Goal: Task Accomplishment & Management: Manage account settings

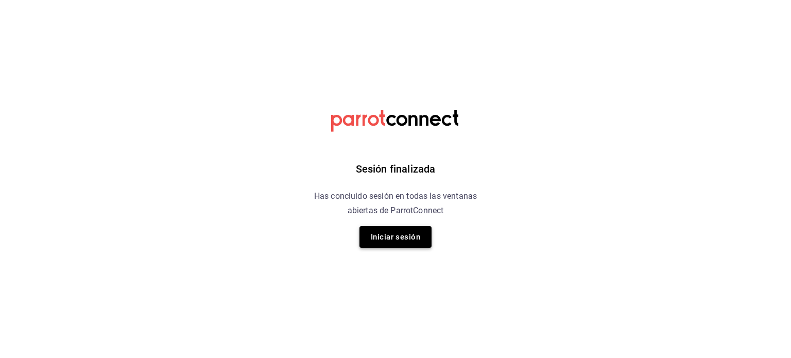
click at [400, 242] on button "Iniciar sesión" at bounding box center [396, 237] width 72 height 22
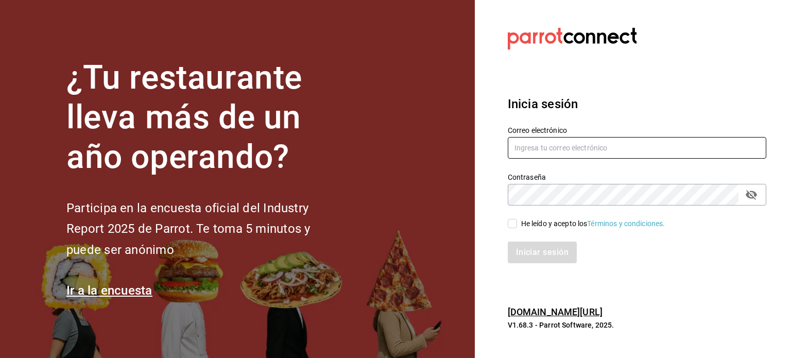
click at [556, 156] on input "text" at bounding box center [637, 148] width 259 height 22
type input "[EMAIL_ADDRESS][DOMAIN_NAME]"
click at [512, 226] on input "He leído y acepto los Términos y condiciones." at bounding box center [512, 223] width 9 height 9
checkbox input "true"
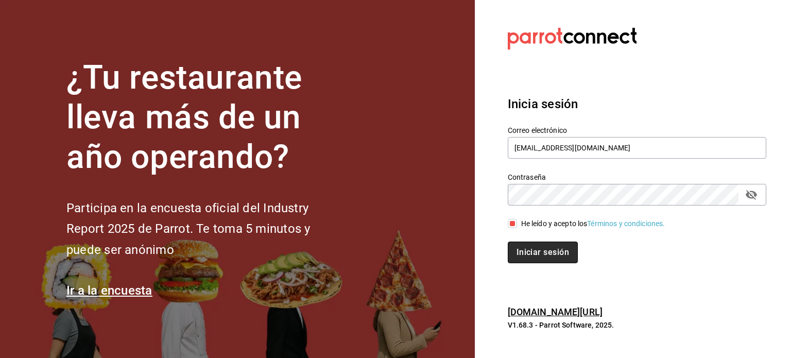
click at [536, 253] on button "Iniciar sesión" at bounding box center [543, 253] width 70 height 22
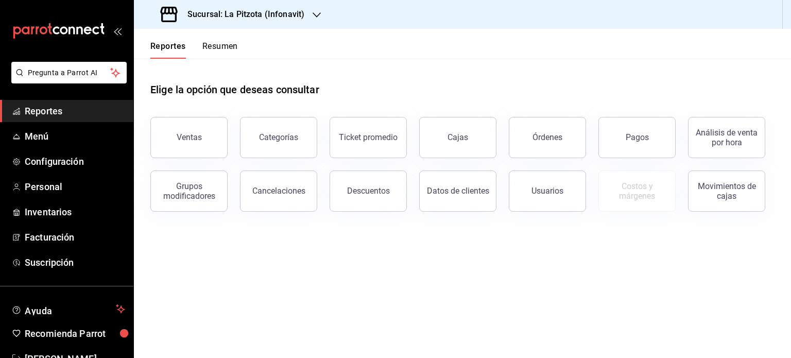
click at [223, 46] on button "Resumen" at bounding box center [220, 50] width 36 height 18
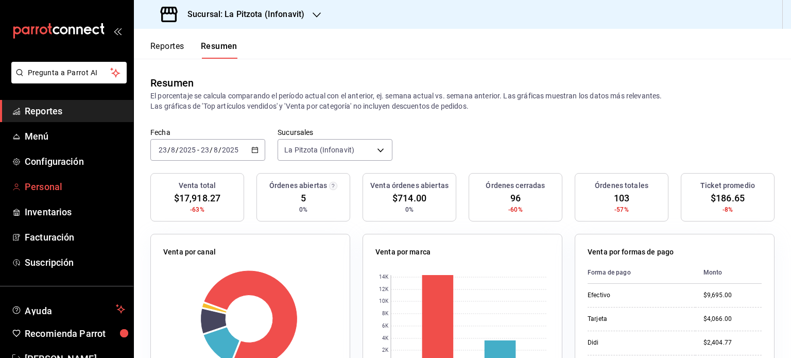
click at [57, 183] on span "Personal" at bounding box center [75, 187] width 100 height 14
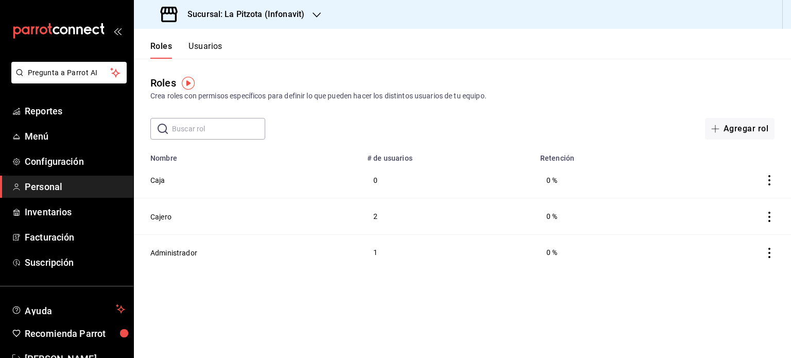
click at [204, 47] on button "Usuarios" at bounding box center [206, 50] width 34 height 18
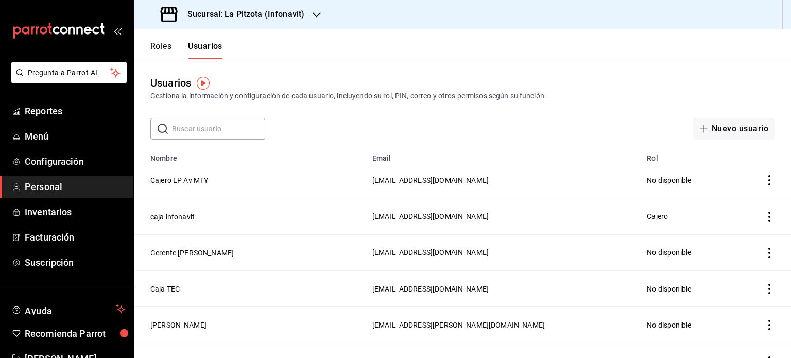
click at [764, 216] on icon "actions" at bounding box center [769, 217] width 10 height 10
click at [169, 215] on div at bounding box center [395, 179] width 791 height 358
click at [170, 217] on button "caja infonavit" at bounding box center [172, 217] width 44 height 10
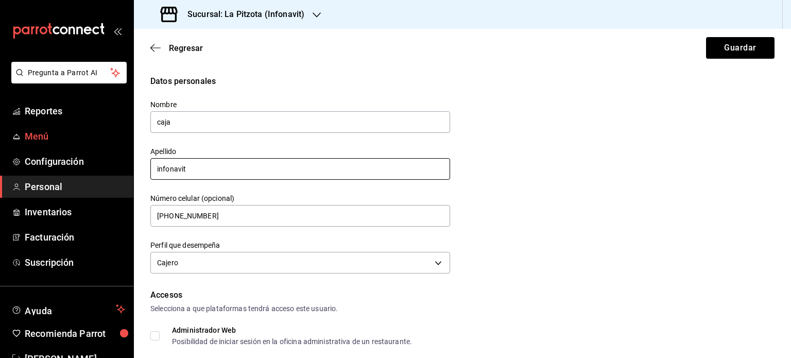
drag, startPoint x: 199, startPoint y: 169, endPoint x: 33, endPoint y: 136, distance: 169.1
click at [33, 136] on div "Pregunta a Parrot AI Reportes Menú Configuración Personal Inventarios Facturaci…" at bounding box center [395, 179] width 791 height 358
click at [33, 136] on span "Menú" at bounding box center [75, 136] width 100 height 14
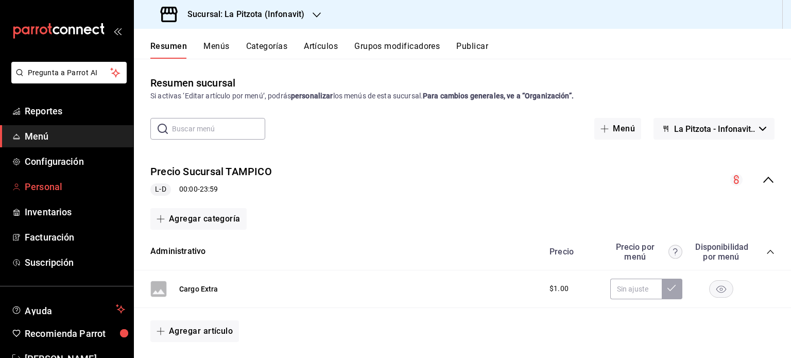
click at [57, 188] on span "Personal" at bounding box center [75, 187] width 100 height 14
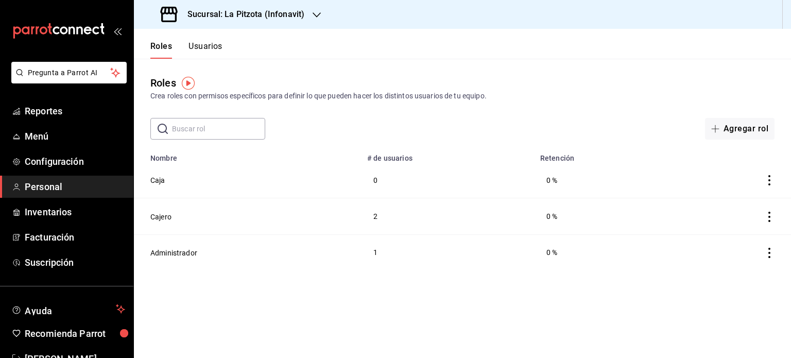
click at [210, 50] on button "Usuarios" at bounding box center [206, 50] width 34 height 18
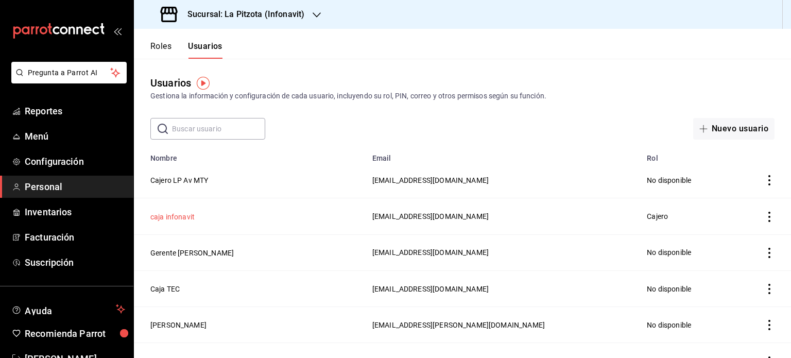
click at [170, 217] on button "caja infonavit" at bounding box center [172, 217] width 44 height 10
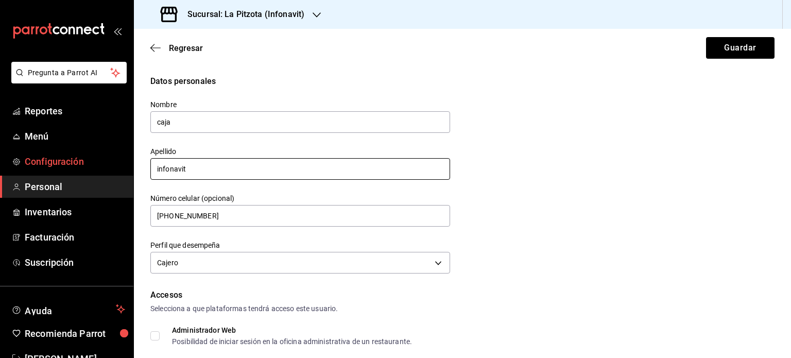
click at [124, 170] on div "Pregunta a Parrot AI Reportes Menú Configuración Personal Inventarios Facturaci…" at bounding box center [395, 179] width 791 height 358
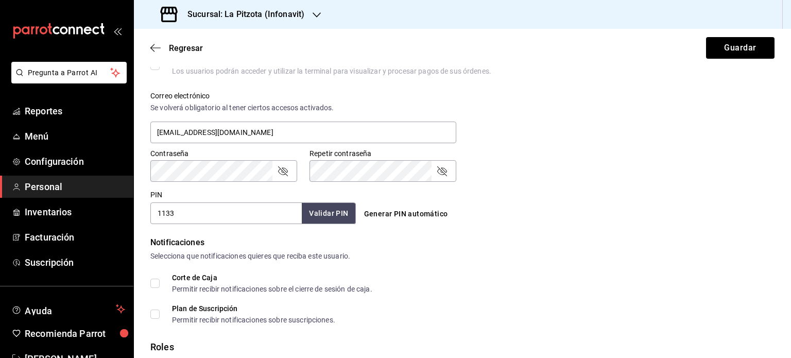
scroll to position [363, 0]
type input "tarde"
drag, startPoint x: 187, startPoint y: 210, endPoint x: 52, endPoint y: 219, distance: 136.3
click at [52, 219] on div "Pregunta a Parrot AI Reportes Menú Configuración Personal Inventarios Facturaci…" at bounding box center [395, 179] width 791 height 358
type input "1231"
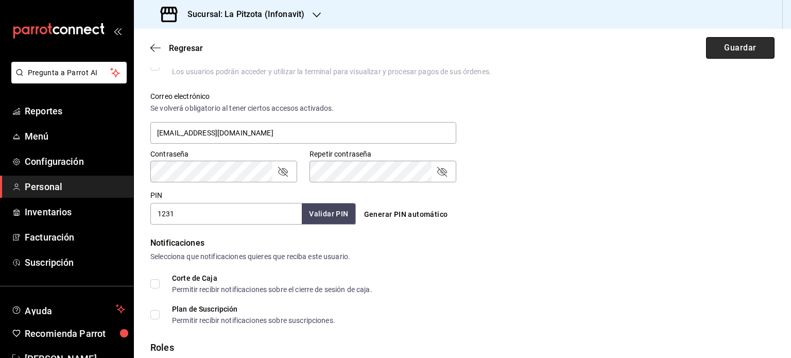
click at [739, 41] on button "Guardar" at bounding box center [740, 48] width 69 height 22
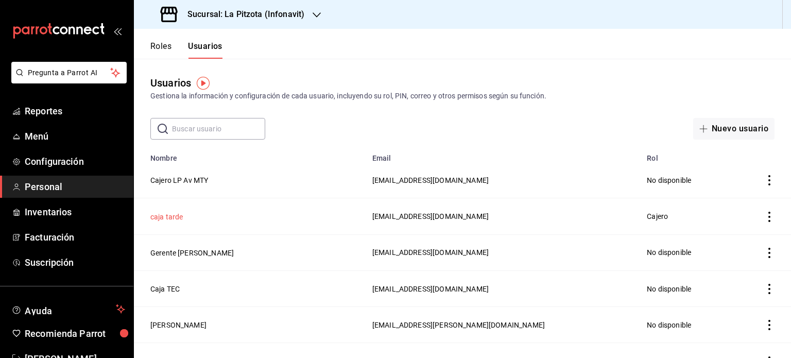
click at [171, 216] on button "caja tarde" at bounding box center [166, 217] width 33 height 10
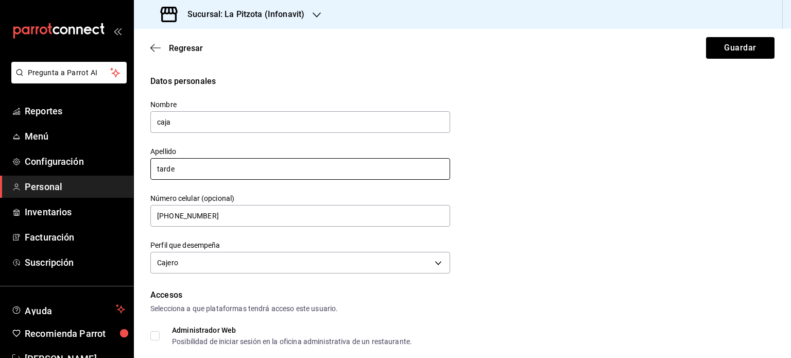
click at [195, 170] on input "tarde" at bounding box center [300, 169] width 300 height 22
type input "tarde info"
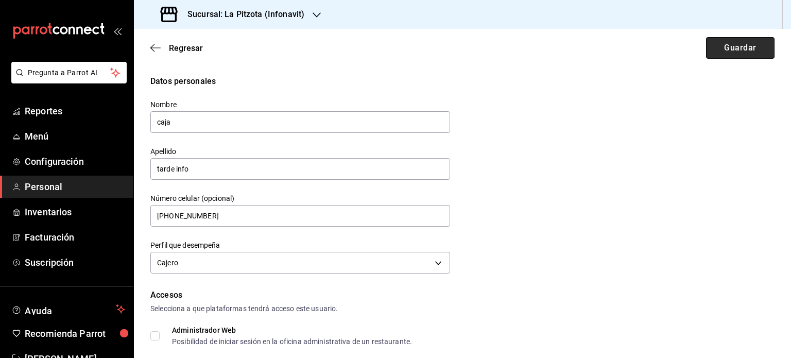
click at [733, 45] on button "Guardar" at bounding box center [740, 48] width 69 height 22
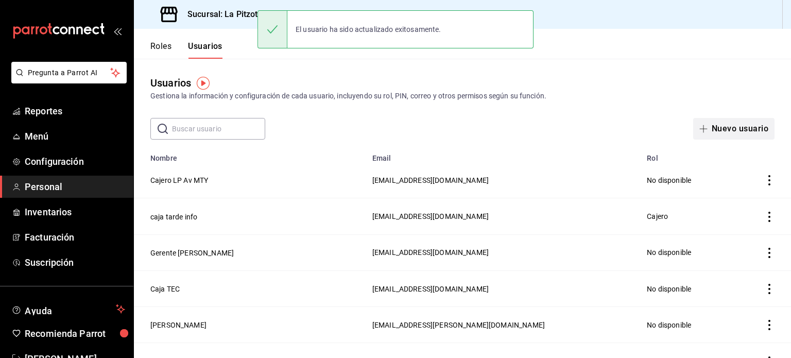
click at [708, 127] on button "Nuevo usuario" at bounding box center [733, 129] width 81 height 22
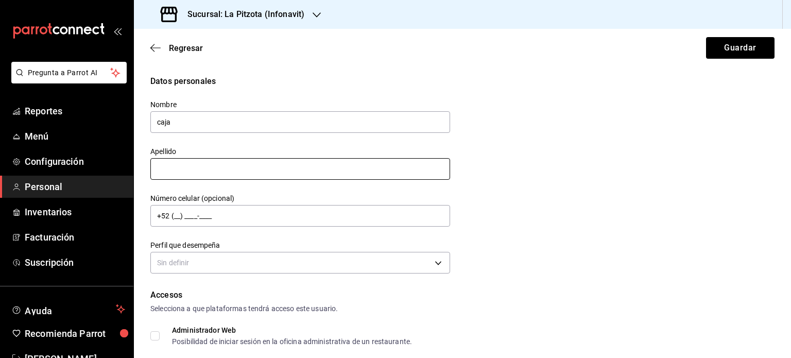
type input "caja"
click at [175, 165] on input "text" at bounding box center [300, 169] width 300 height 22
type input "[DATE] info"
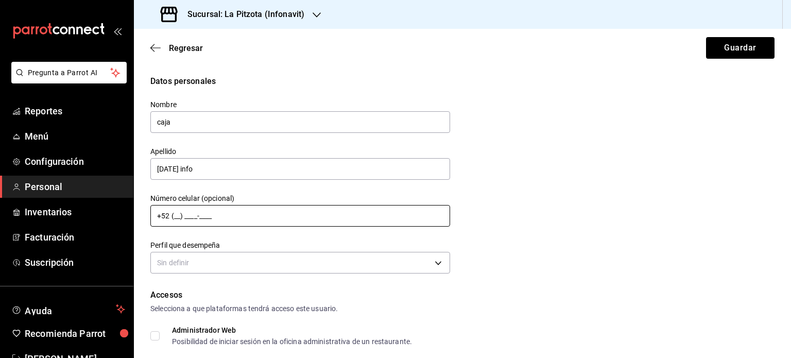
click at [202, 220] on input "+52 (__) ____-____" at bounding box center [300, 216] width 300 height 22
type input "[PHONE_NUMBER]"
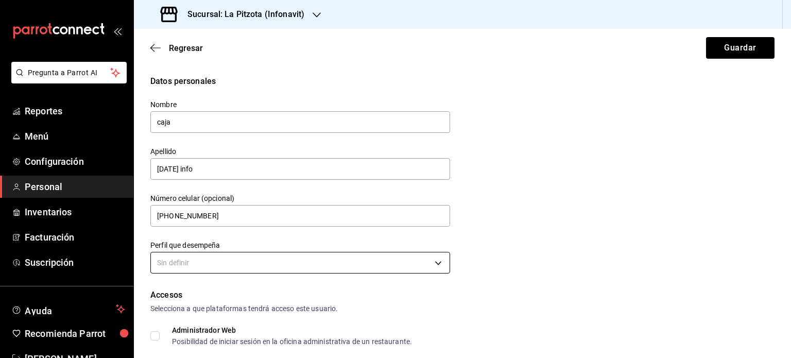
click at [210, 267] on body "Pregunta a Parrot AI Reportes Menú Configuración Personal Inventarios Facturaci…" at bounding box center [395, 179] width 791 height 358
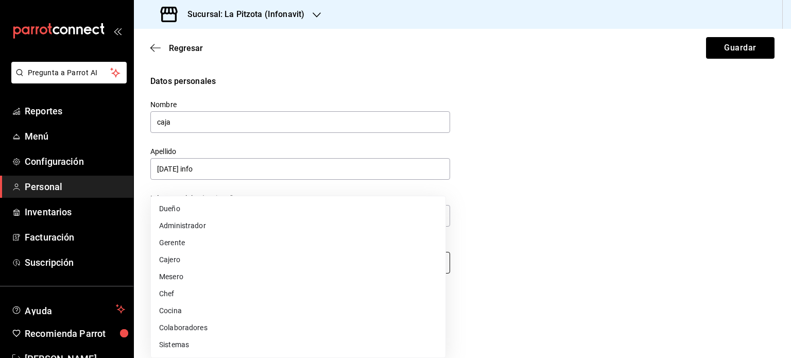
click at [210, 267] on li "Cajero" at bounding box center [298, 259] width 295 height 17
type input "CASHIER"
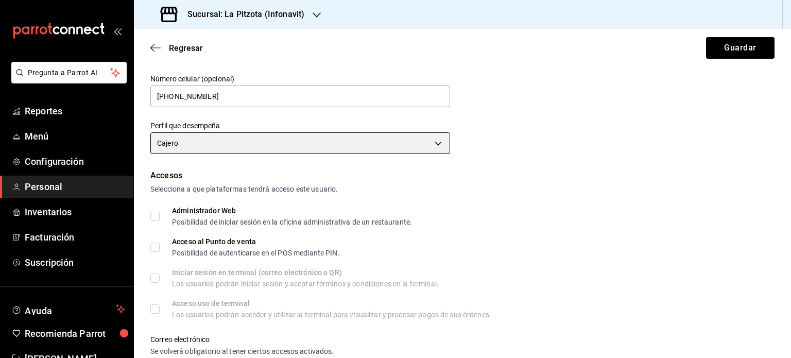
scroll to position [187, 0]
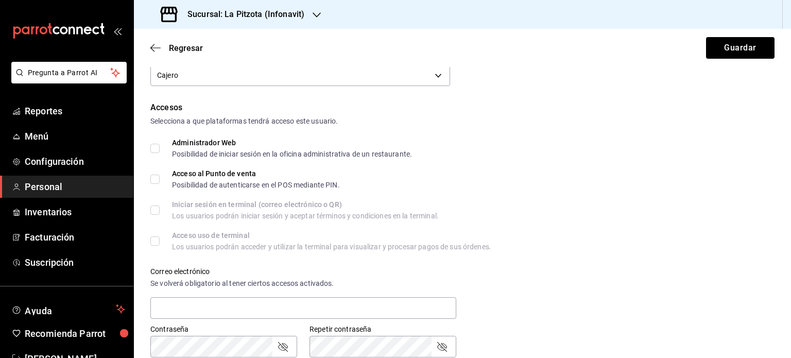
click at [159, 181] on input "Acceso al Punto de venta Posibilidad de autenticarse en el POS mediante PIN." at bounding box center [154, 179] width 9 height 9
checkbox input "true"
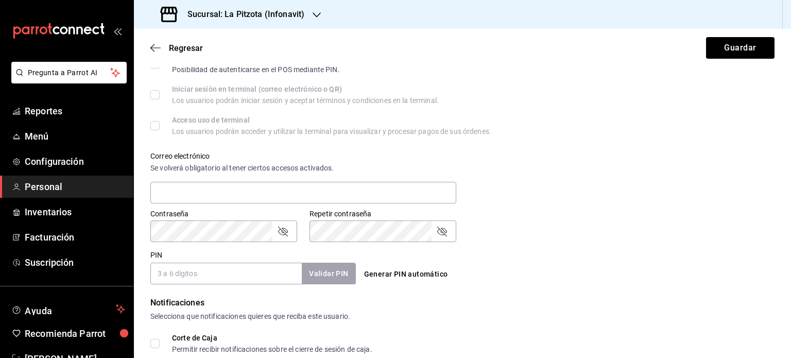
scroll to position [307, 0]
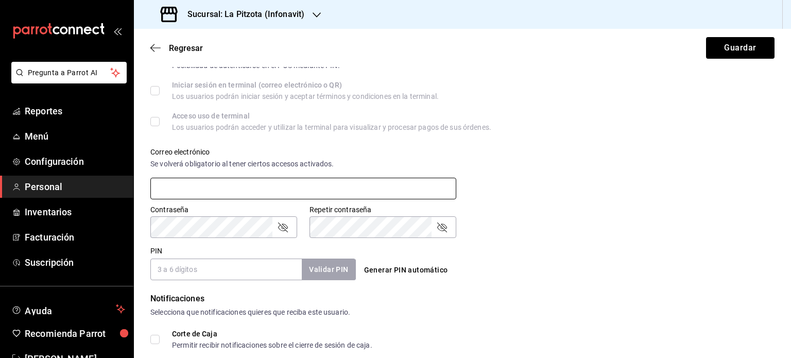
click at [194, 179] on input "text" at bounding box center [303, 189] width 306 height 22
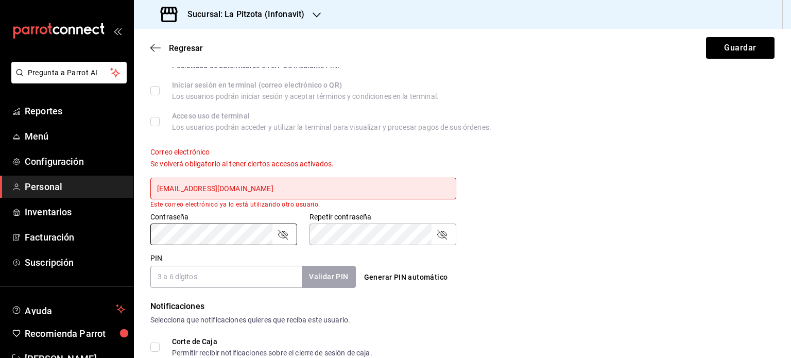
drag, startPoint x: 504, startPoint y: 183, endPoint x: 429, endPoint y: 164, distance: 77.6
click at [504, 183] on div "Correo electrónico Se volverá obligatorio al tener ciertos accesos activados. […" at bounding box center [456, 171] width 637 height 73
drag, startPoint x: 261, startPoint y: 186, endPoint x: 42, endPoint y: 168, distance: 219.7
click at [42, 168] on div "Pregunta a Parrot AI Reportes Menú Configuración Personal Inventarios Facturaci…" at bounding box center [395, 179] width 791 height 358
type input "i"
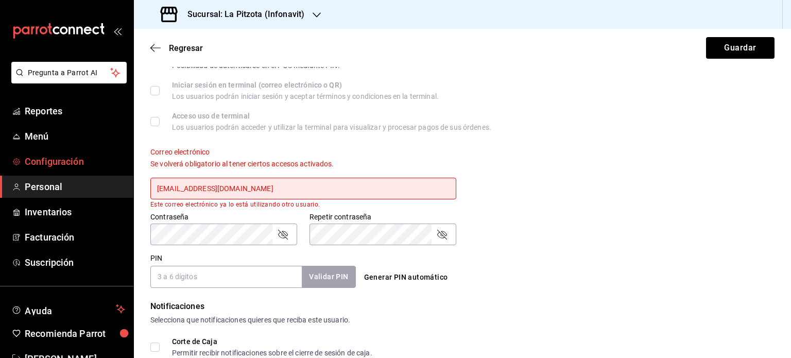
type input "[EMAIL_ADDRESS][DOMAIN_NAME]"
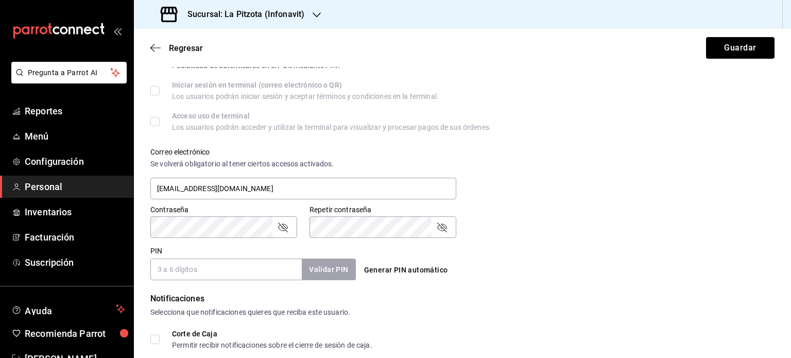
click at [261, 269] on input "PIN" at bounding box center [225, 270] width 151 height 22
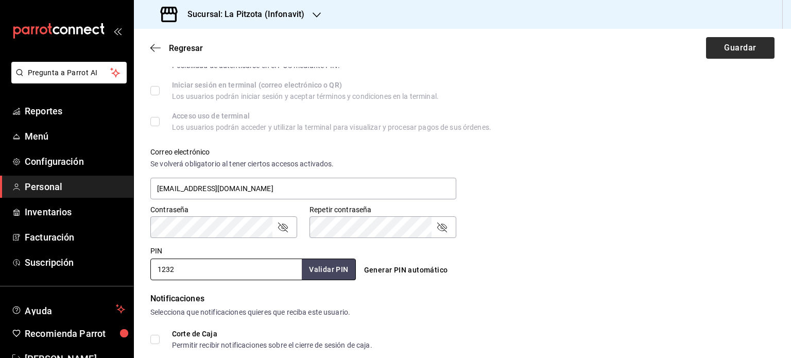
type input "1232"
click at [716, 46] on button "Guardar" at bounding box center [740, 48] width 69 height 22
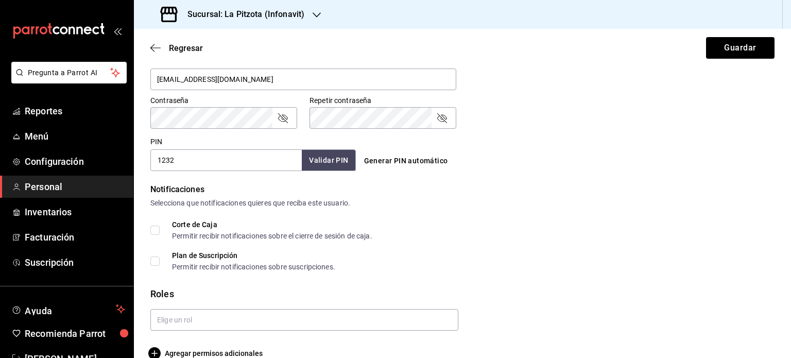
scroll to position [434, 0]
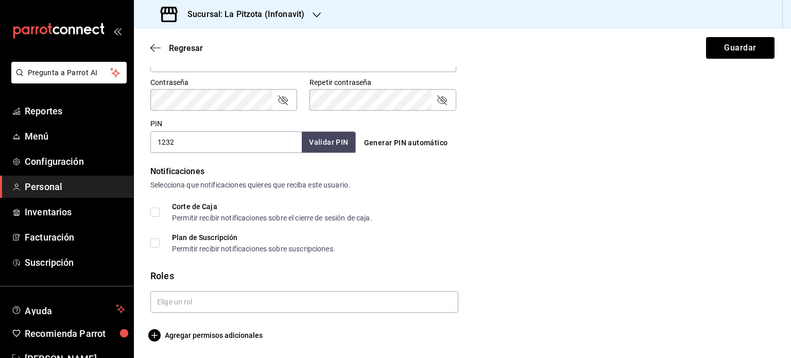
click at [157, 214] on input "Corte de Caja Permitir recibir notificaciones sobre el cierre de sesión de caja." at bounding box center [154, 212] width 9 height 9
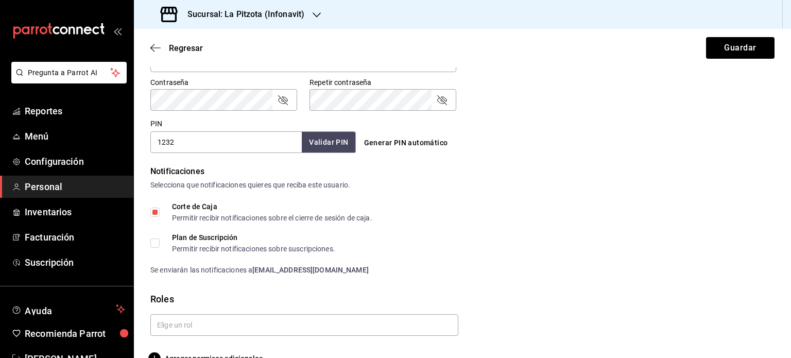
click at [157, 214] on input "Corte de Caja Permitir recibir notificaciones sobre el cierre de sesión de caja." at bounding box center [154, 212] width 9 height 9
checkbox input "false"
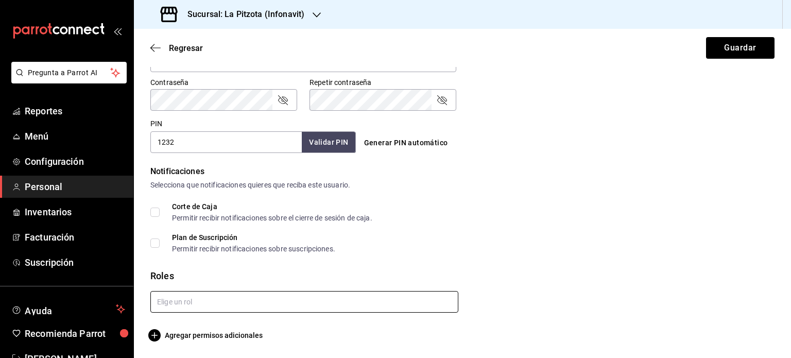
click at [185, 311] on input "text" at bounding box center [304, 302] width 308 height 22
click at [185, 262] on li "Cajero" at bounding box center [302, 261] width 304 height 17
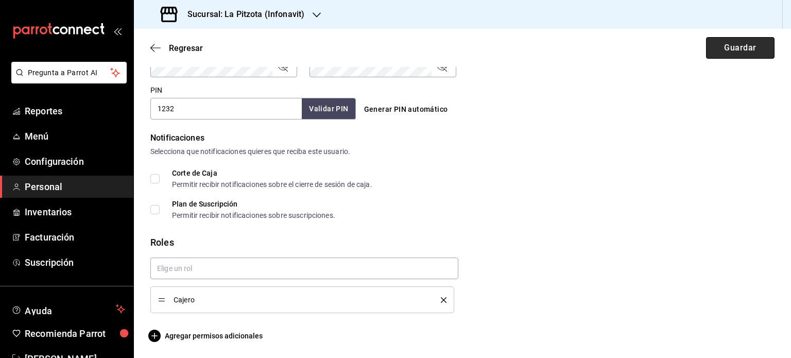
click at [733, 43] on button "Guardar" at bounding box center [740, 48] width 69 height 22
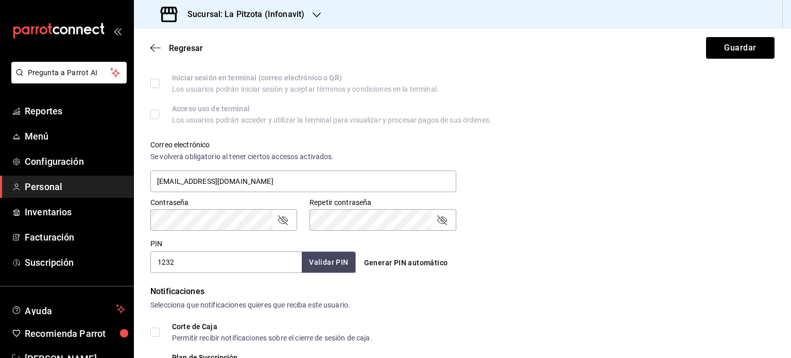
scroll to position [315, 0]
click at [325, 271] on div "1232 Validar PIN ​" at bounding box center [253, 261] width 206 height 22
click at [327, 270] on button "Validar PIN" at bounding box center [328, 261] width 55 height 22
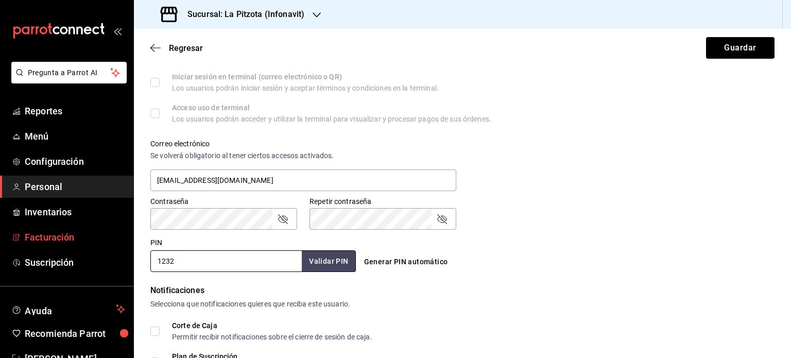
drag, startPoint x: 202, startPoint y: 257, endPoint x: 56, endPoint y: 238, distance: 147.5
click at [56, 238] on div "Pregunta a Parrot AI Reportes Menú Configuración Personal Inventarios Facturaci…" at bounding box center [395, 179] width 791 height 358
type input "1233"
click at [739, 46] on button "Guardar" at bounding box center [740, 48] width 69 height 22
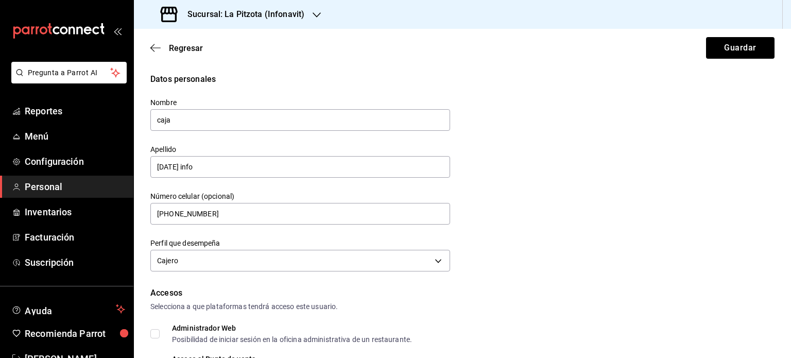
scroll to position [0, 0]
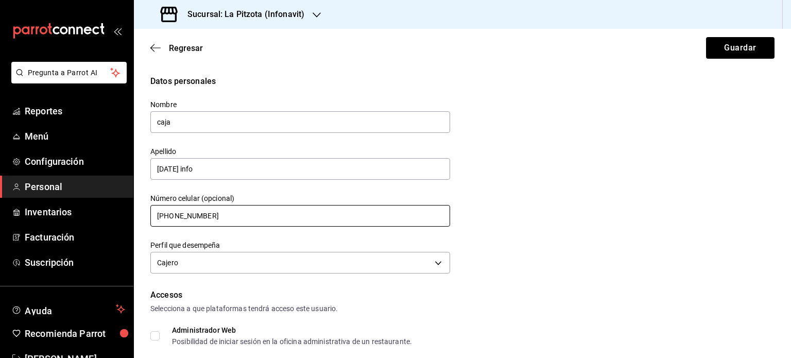
click at [241, 212] on input "[PHONE_NUMBER]" at bounding box center [300, 216] width 300 height 22
drag, startPoint x: 241, startPoint y: 212, endPoint x: 138, endPoint y: 212, distance: 102.5
click at [138, 212] on div "Número celular (opcional) [PHONE_NUMBER]" at bounding box center [294, 204] width 312 height 47
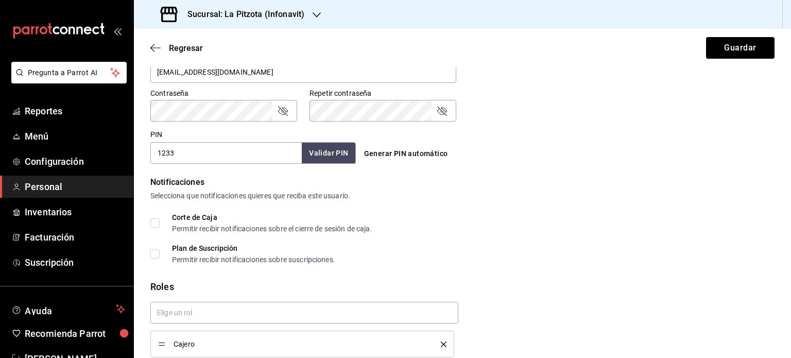
scroll to position [468, 0]
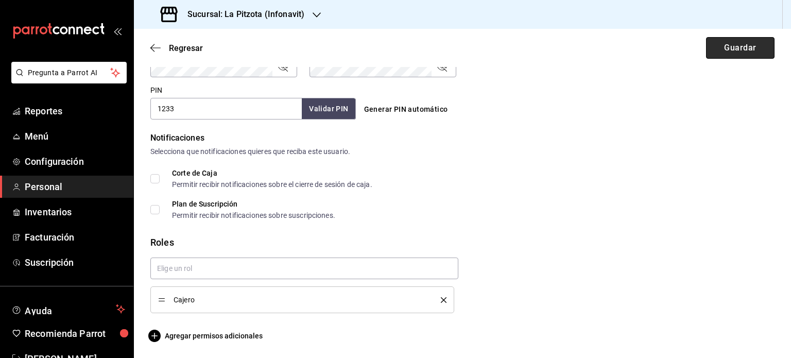
click at [717, 49] on button "Guardar" at bounding box center [740, 48] width 69 height 22
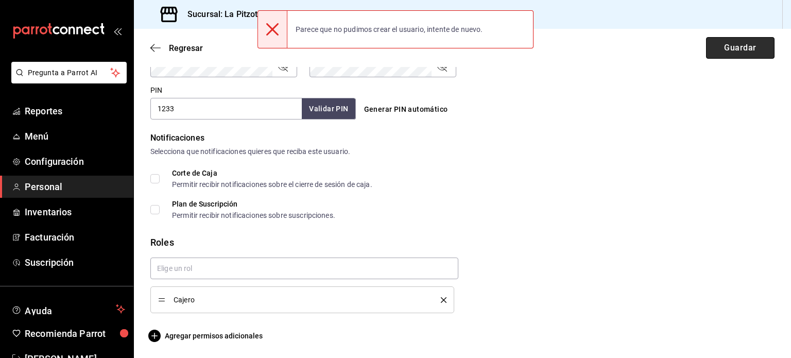
click at [717, 49] on button "Guardar" at bounding box center [740, 48] width 69 height 22
click at [717, 49] on div "Regresar Guardar" at bounding box center [462, 48] width 657 height 38
click at [717, 49] on button "Guardar" at bounding box center [740, 48] width 69 height 22
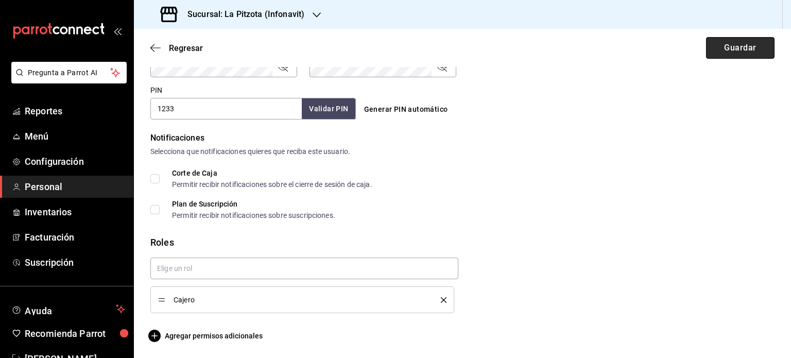
click at [717, 49] on button "Guardar" at bounding box center [740, 48] width 69 height 22
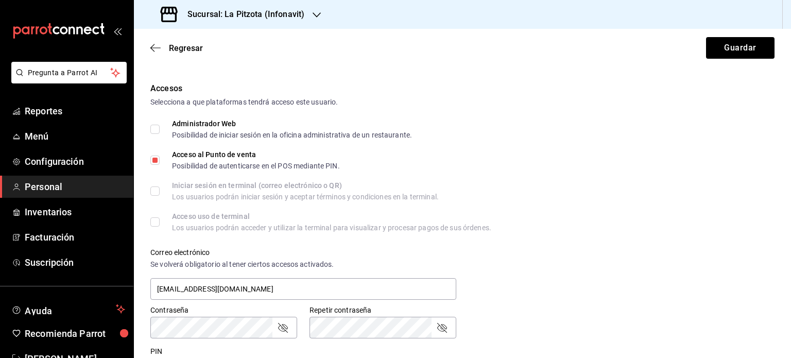
scroll to position [0, 0]
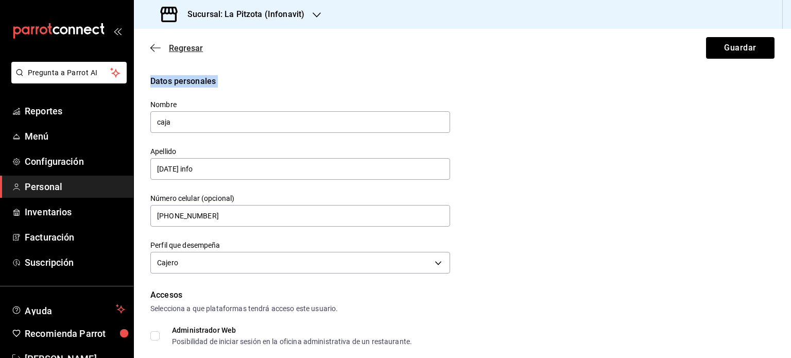
click at [153, 49] on icon "button" at bounding box center [155, 47] width 10 height 9
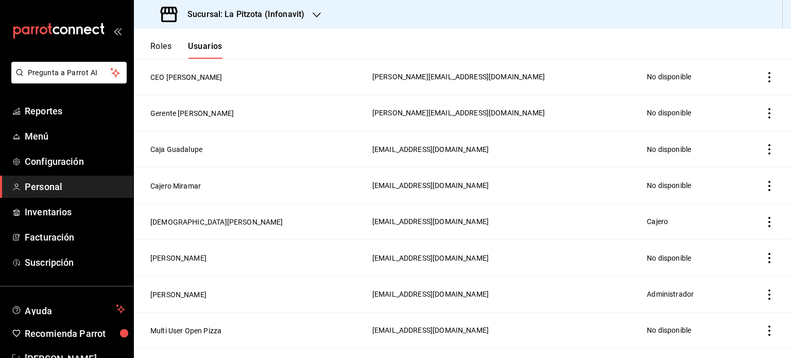
scroll to position [311, 0]
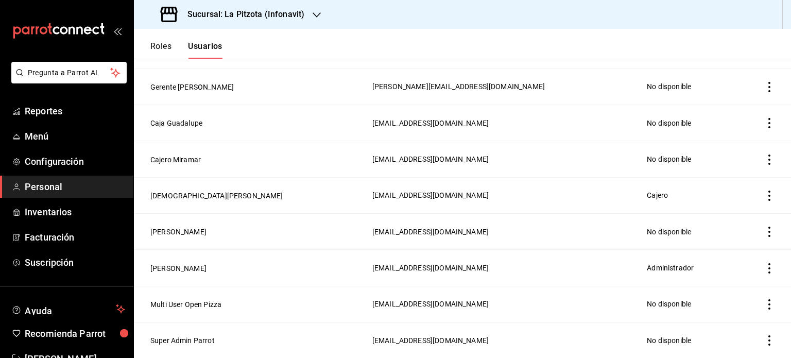
click at [769, 268] on icon "actions" at bounding box center [770, 268] width 2 height 10
drag, startPoint x: 654, startPoint y: 24, endPoint x: 654, endPoint y: 30, distance: 6.2
click at [654, 30] on div at bounding box center [395, 179] width 791 height 358
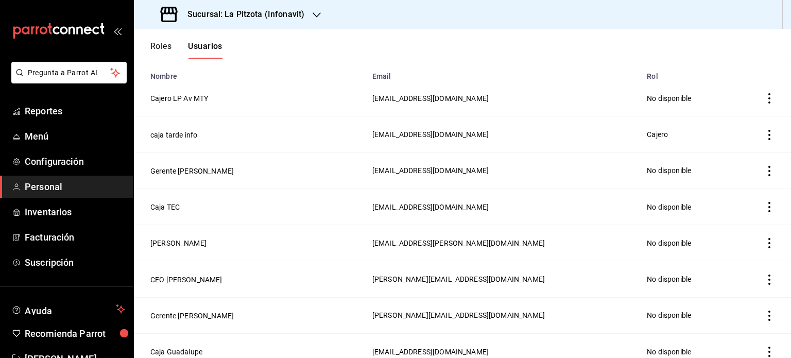
scroll to position [67, 0]
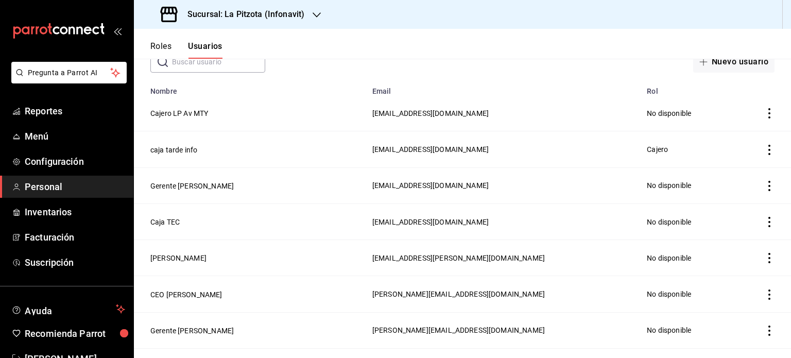
click at [764, 150] on icon "actions" at bounding box center [769, 150] width 10 height 10
click at [732, 133] on span "Duplicar" at bounding box center [715, 135] width 45 height 12
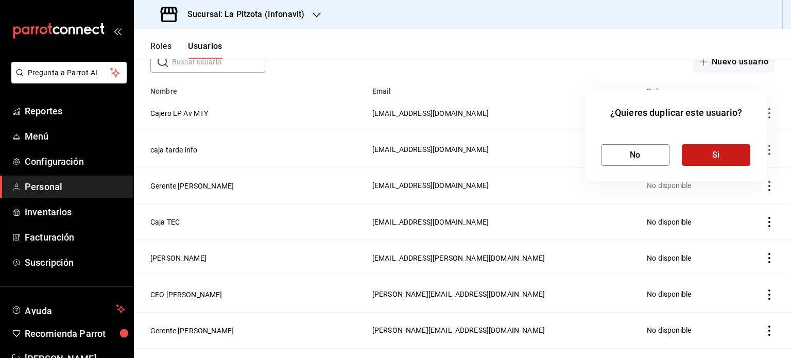
click at [691, 156] on button "Si" at bounding box center [716, 155] width 69 height 22
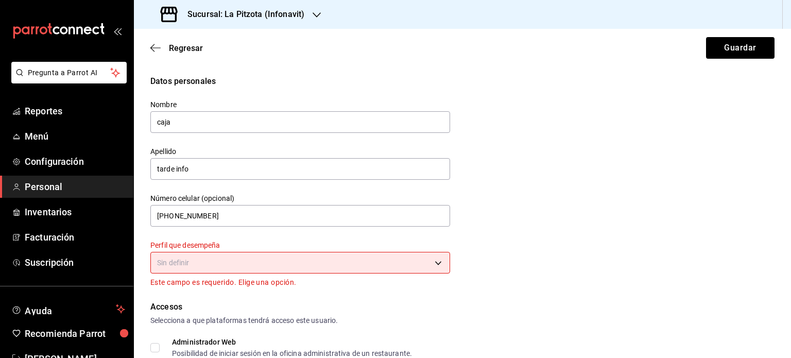
click at [232, 267] on body "Pregunta a Parrot AI Reportes Menú Configuración Personal Inventarios Facturaci…" at bounding box center [395, 179] width 791 height 358
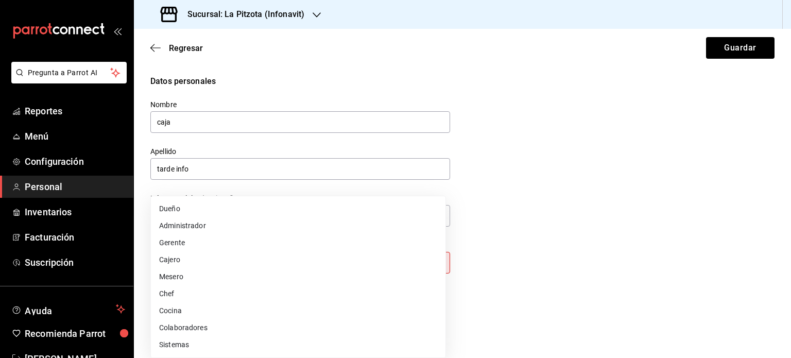
click at [216, 261] on li "Cajero" at bounding box center [298, 259] width 295 height 17
type input "CASHIER"
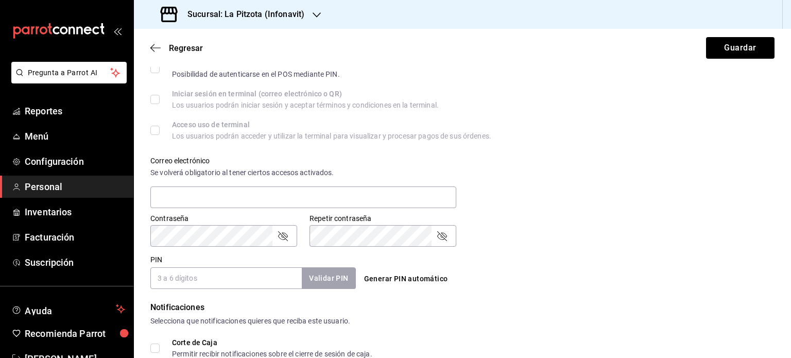
scroll to position [299, 0]
click at [217, 195] on input "text" at bounding box center [303, 197] width 306 height 22
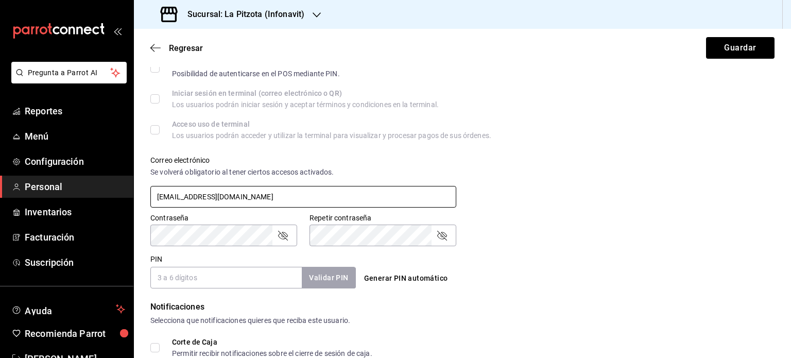
type input "[EMAIL_ADDRESS][DOMAIN_NAME]"
click at [263, 280] on input "PIN" at bounding box center [225, 278] width 151 height 22
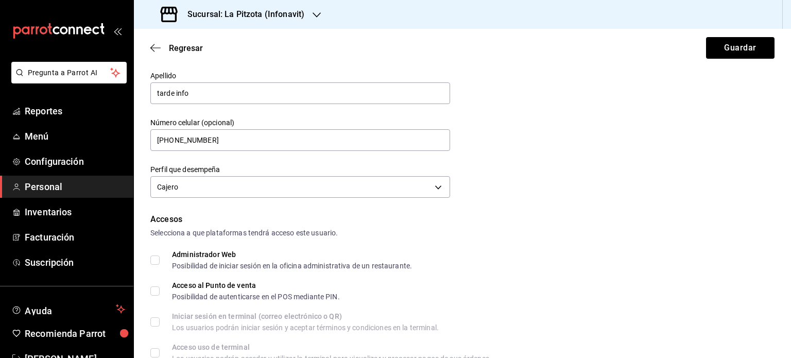
scroll to position [75, 0]
type input "1232"
click at [157, 289] on input "Acceso al Punto de venta Posibilidad de autenticarse en el POS mediante PIN." at bounding box center [154, 291] width 9 height 9
checkbox input "true"
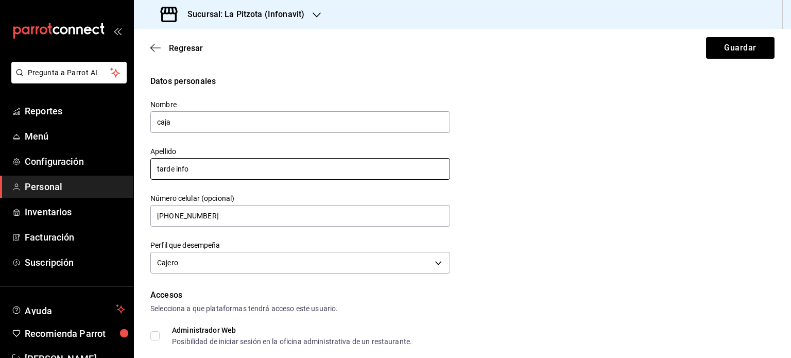
click at [277, 169] on input "tarde info" at bounding box center [300, 169] width 300 height 22
drag, startPoint x: 175, startPoint y: 173, endPoint x: 143, endPoint y: 169, distance: 32.6
click at [143, 169] on div "Apellido tarde info" at bounding box center [294, 157] width 312 height 47
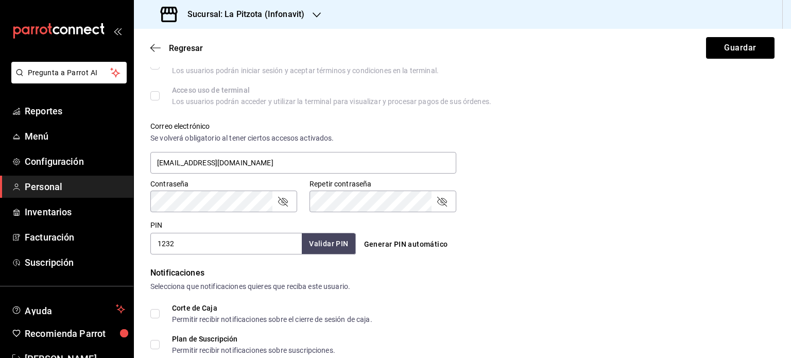
scroll to position [434, 0]
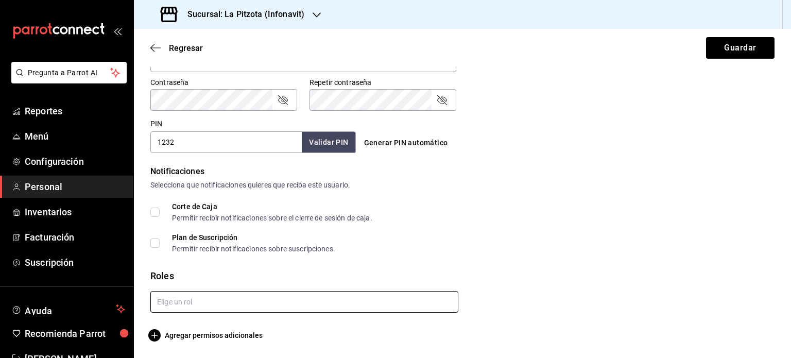
type input "[DATE] info"
click at [306, 308] on input "text" at bounding box center [304, 302] width 308 height 22
click at [247, 265] on li "Cajero" at bounding box center [302, 261] width 304 height 17
click at [237, 306] on input "text" at bounding box center [304, 302] width 308 height 22
click at [215, 328] on li "Caja" at bounding box center [302, 325] width 304 height 17
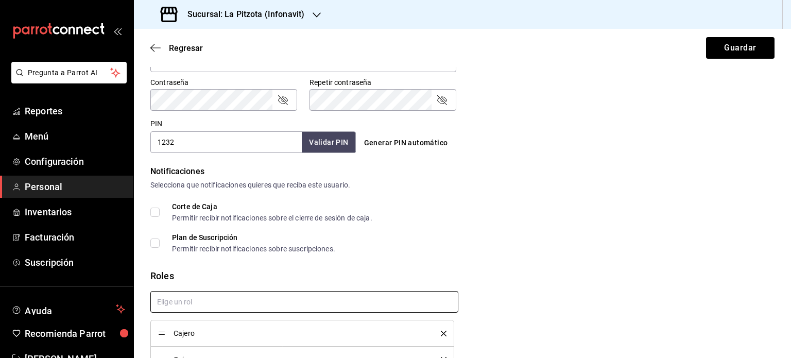
scroll to position [494, 0]
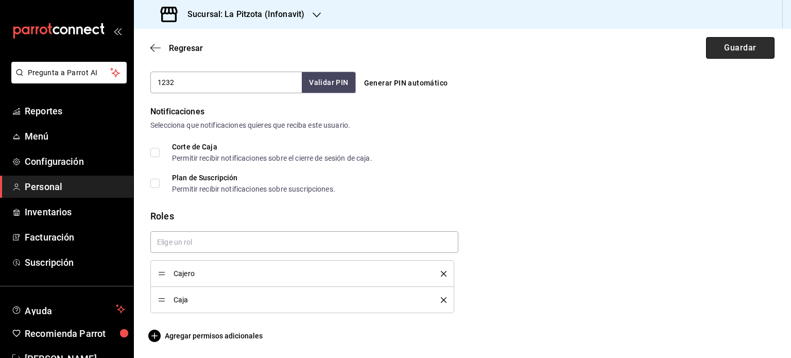
click at [729, 55] on button "Guardar" at bounding box center [740, 48] width 69 height 22
click at [45, 116] on span "Reportes" at bounding box center [75, 111] width 100 height 14
